Goal: Task Accomplishment & Management: Manage account settings

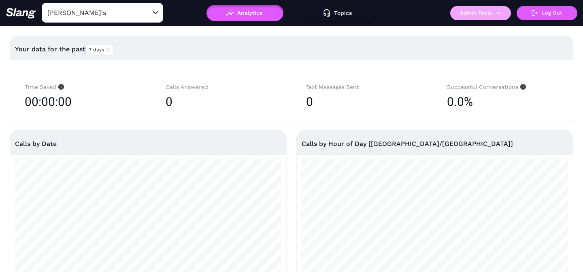
click at [471, 15] on button "Admin Tools" at bounding box center [480, 13] width 61 height 14
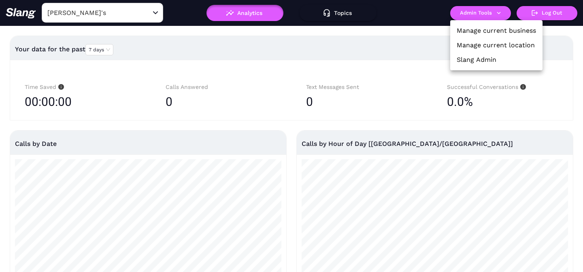
click at [471, 44] on link "Manage current location" at bounding box center [496, 45] width 78 height 10
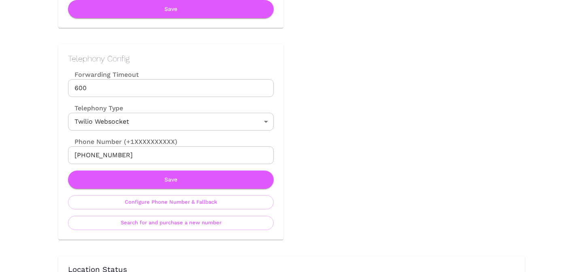
scroll to position [370, 0]
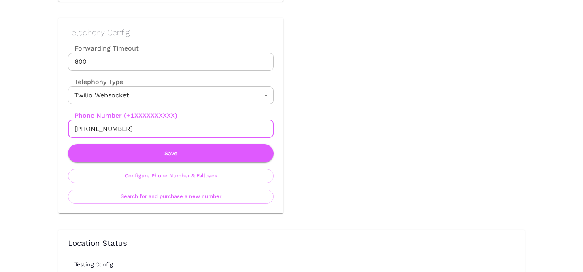
click at [133, 132] on input "[PHONE_NUMBER]" at bounding box center [171, 129] width 206 height 18
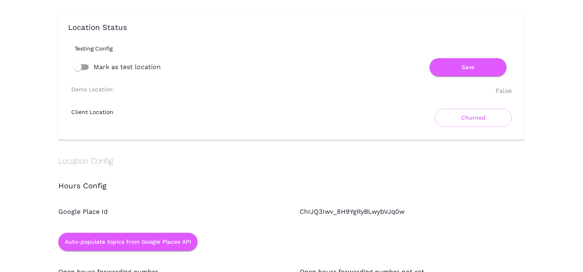
scroll to position [588, 0]
